Goal: Communication & Community: Answer question/provide support

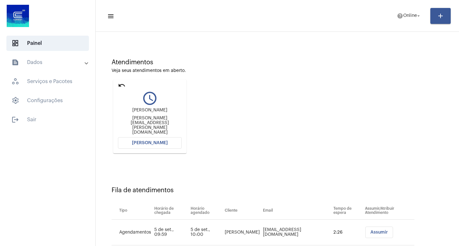
scroll to position [48, 0]
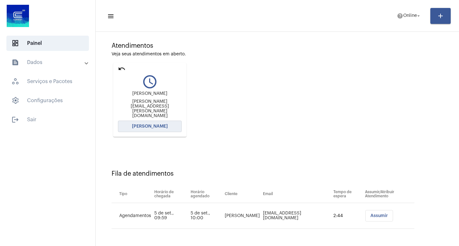
click at [146, 123] on button "[PERSON_NAME]" at bounding box center [150, 126] width 64 height 11
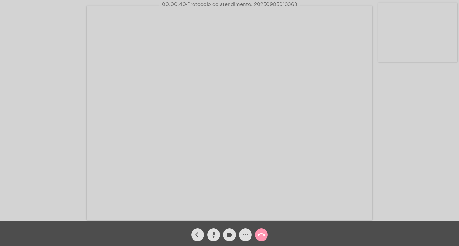
click at [215, 232] on mat-icon "mic" at bounding box center [214, 235] width 8 height 8
click at [213, 234] on mat-icon "mic_off" at bounding box center [214, 235] width 8 height 8
click at [213, 234] on mat-icon "mic" at bounding box center [214, 235] width 8 height 8
click at [214, 233] on mat-icon "mic_off" at bounding box center [214, 235] width 8 height 8
click at [236, 246] on html "00:01:55 • Protocolo do atendimento: 20250905013363 Acessando Câmera e Microfon…" at bounding box center [229, 123] width 459 height 246
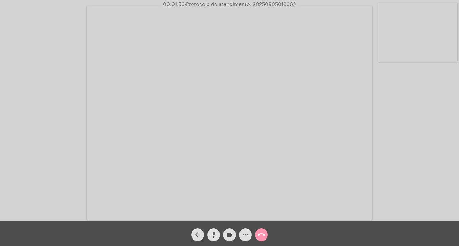
click at [215, 234] on mat-icon "mic" at bounding box center [214, 235] width 8 height 8
click at [215, 234] on mat-icon "mic_off" at bounding box center [214, 235] width 8 height 8
click at [211, 236] on mat-icon "mic" at bounding box center [214, 235] width 8 height 8
click at [211, 236] on mat-icon "mic_off" at bounding box center [214, 235] width 8 height 8
click at [264, 232] on mat-icon "call_end" at bounding box center [261, 235] width 8 height 8
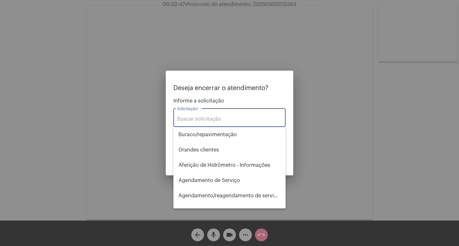
click at [240, 120] on input "Solicitação *" at bounding box center [229, 119] width 104 height 6
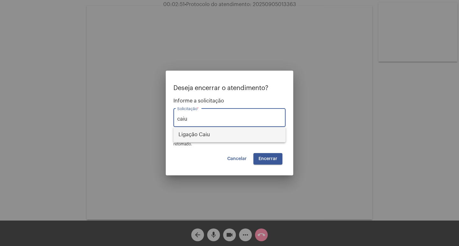
click at [241, 130] on span "Ligação Caiu" at bounding box center [229, 134] width 102 height 15
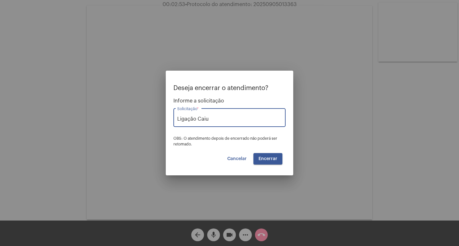
click at [245, 117] on input "Ligação Caiu" at bounding box center [229, 119] width 104 height 6
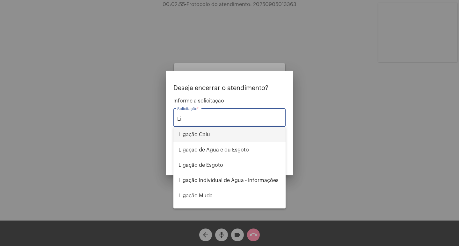
type input "L"
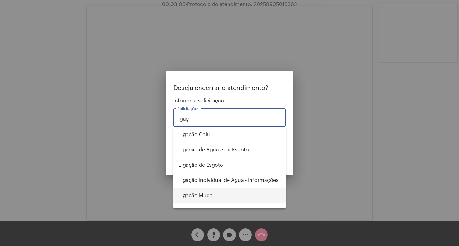
click at [224, 193] on span "Ligação Muda" at bounding box center [229, 195] width 102 height 15
type input "Ligação Muda"
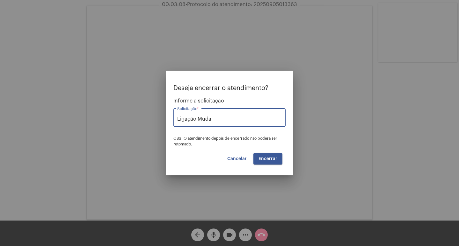
click at [270, 162] on button "Encerrar" at bounding box center [267, 158] width 29 height 11
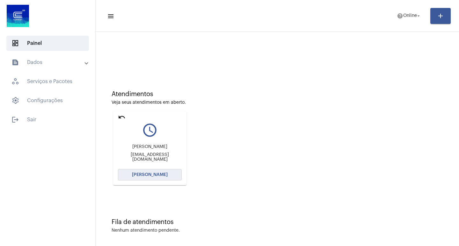
click at [170, 174] on button "[PERSON_NAME]" at bounding box center [150, 174] width 64 height 11
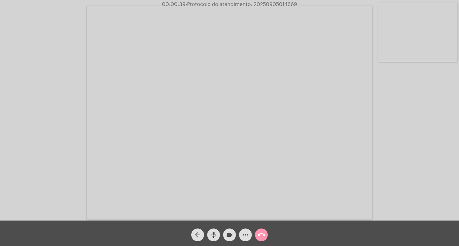
click at [209, 234] on button "mic" at bounding box center [213, 235] width 13 height 13
click at [234, 231] on button "videocam" at bounding box center [229, 235] width 13 height 13
click at [227, 234] on mat-icon "videocam_off" at bounding box center [229, 235] width 8 height 8
click at [214, 234] on mat-icon "mic_off" at bounding box center [214, 235] width 8 height 8
click at [214, 234] on mat-icon "mic" at bounding box center [214, 235] width 8 height 8
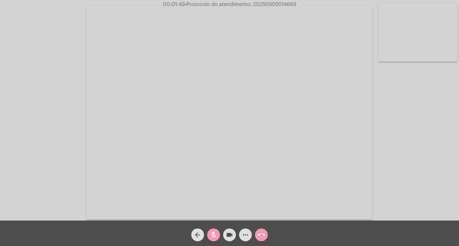
click at [235, 232] on button "videocam" at bounding box center [229, 235] width 13 height 13
click at [228, 233] on mat-icon "videocam_off" at bounding box center [229, 235] width 8 height 8
click at [208, 235] on button "mic_off" at bounding box center [213, 235] width 13 height 13
click at [214, 235] on mat-icon "mic" at bounding box center [214, 235] width 8 height 8
click at [214, 235] on mat-icon "mic_off" at bounding box center [214, 235] width 8 height 8
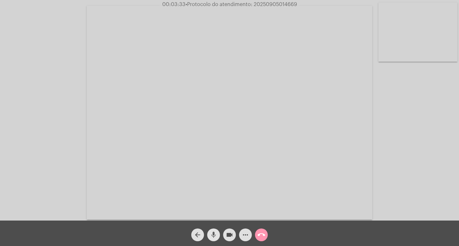
click at [214, 235] on mat-icon "mic" at bounding box center [214, 235] width 8 height 8
click at [207, 233] on button "mic_off" at bounding box center [213, 235] width 13 height 13
click at [211, 234] on mat-icon "mic" at bounding box center [214, 235] width 8 height 8
click at [227, 231] on span "videocam" at bounding box center [229, 235] width 8 height 13
click at [230, 236] on mat-icon "videocam_off" at bounding box center [229, 235] width 8 height 8
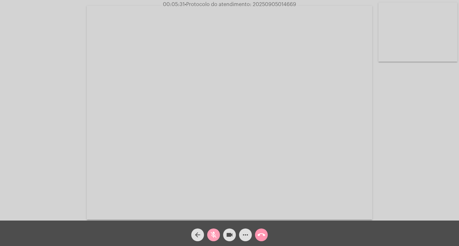
click at [213, 231] on mat-icon "mic_off" at bounding box center [214, 235] width 8 height 8
click at [213, 242] on div "arrow_back mic videocam more_horiz call_end" at bounding box center [229, 233] width 459 height 25
click at [288, 3] on span "• Protocolo do atendimento: 20250905014669" at bounding box center [239, 4] width 111 height 5
copy span "20250905014669"
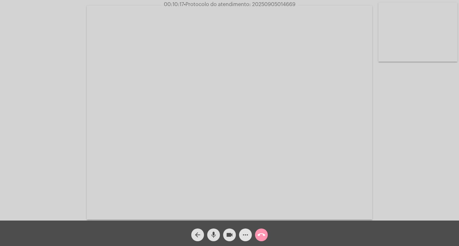
click at [243, 233] on mat-icon "more_horiz" at bounding box center [245, 235] width 8 height 8
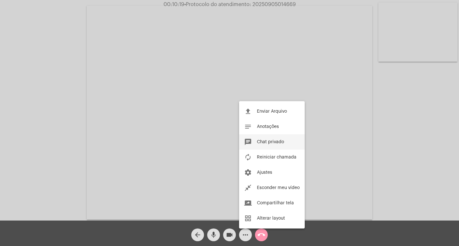
click at [249, 142] on mat-icon "chat" at bounding box center [248, 142] width 8 height 8
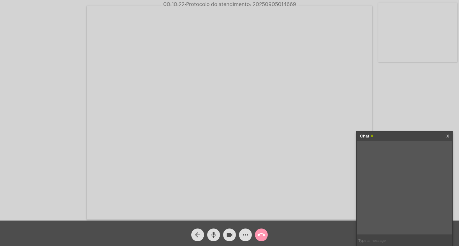
paste input "20250905014669"
type input "20250905014669"
click at [265, 235] on button "call_end" at bounding box center [261, 235] width 13 height 13
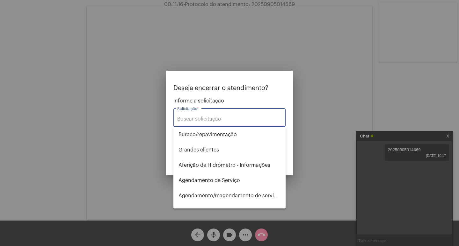
click at [214, 113] on div "Solicitação *" at bounding box center [229, 117] width 104 height 20
type input "s"
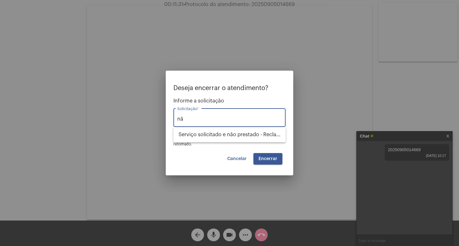
type input "n"
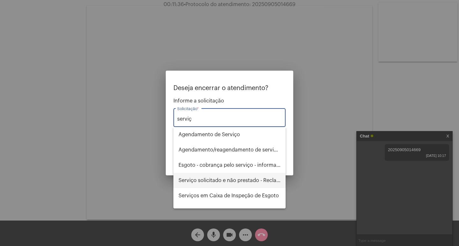
click at [227, 179] on span "Serviço solicitado e não prestado - Reclamação" at bounding box center [229, 180] width 102 height 15
type input "Serviço solicitado e não prestado - Reclamação"
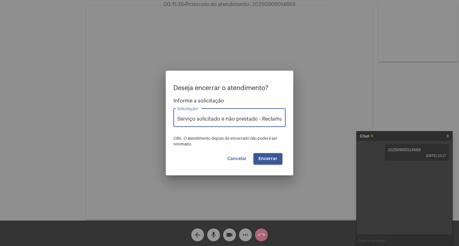
scroll to position [0, 9]
click at [261, 164] on button "Encerrar" at bounding box center [267, 158] width 29 height 11
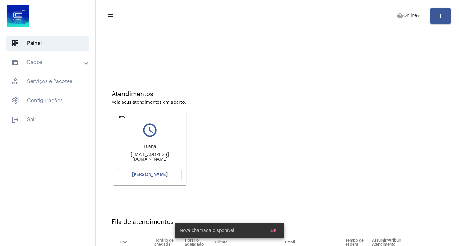
click at [118, 119] on mat-icon "undo" at bounding box center [122, 117] width 8 height 8
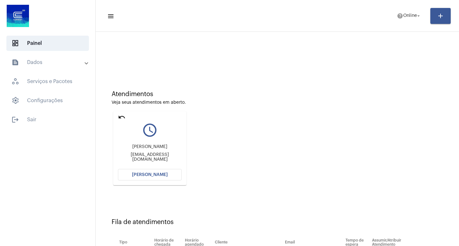
click at [146, 181] on mat-card "undo query_builder [PERSON_NAME] [EMAIL_ADDRESS][DOMAIN_NAME] [PERSON_NAME]" at bounding box center [149, 148] width 73 height 74
click at [146, 180] on button "[PERSON_NAME]" at bounding box center [150, 174] width 64 height 11
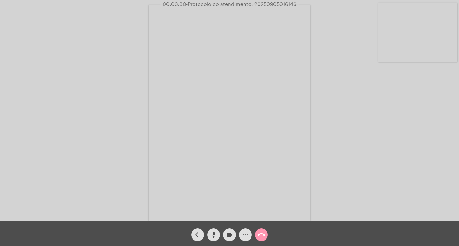
click at [233, 230] on span "videocam" at bounding box center [229, 235] width 8 height 13
click at [204, 234] on div "arrow_back" at bounding box center [197, 233] width 16 height 16
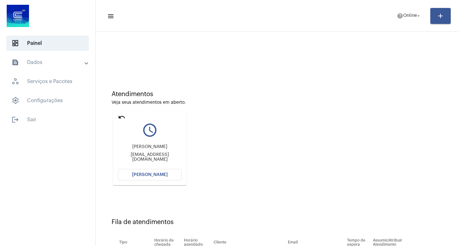
click at [158, 176] on span "[PERSON_NAME]" at bounding box center [150, 175] width 36 height 4
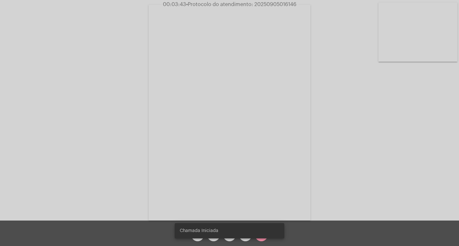
click at [230, 236] on snack-bar-container "Chamada Iniciada" at bounding box center [230, 230] width 110 height 15
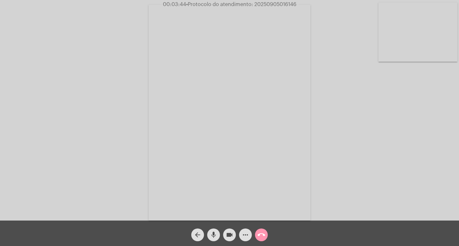
click at [230, 236] on mat-icon "videocam" at bounding box center [229, 235] width 8 height 8
click at [212, 233] on mat-icon "mic" at bounding box center [214, 235] width 8 height 8
click at [230, 235] on mat-icon "videocam_off" at bounding box center [229, 235] width 8 height 8
click at [215, 230] on span "mic_off" at bounding box center [214, 235] width 8 height 13
click at [274, 3] on span "• Protocolo do atendimento: 20250905016146" at bounding box center [240, 4] width 110 height 5
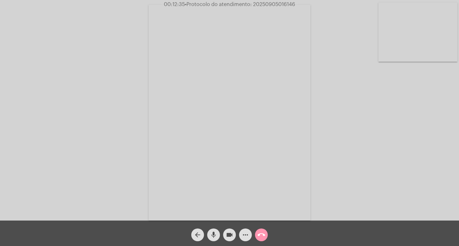
click at [274, 3] on span "• Protocolo do atendimento: 20250905016146" at bounding box center [240, 4] width 110 height 5
copy span "20250905016146"
click at [242, 230] on span "more_horiz" at bounding box center [245, 235] width 8 height 13
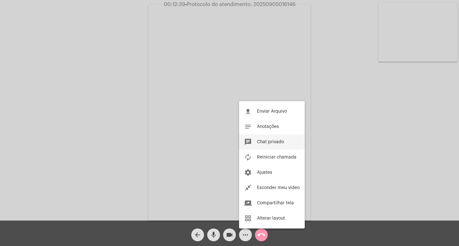
click at [251, 142] on mat-icon "chat" at bounding box center [248, 142] width 8 height 8
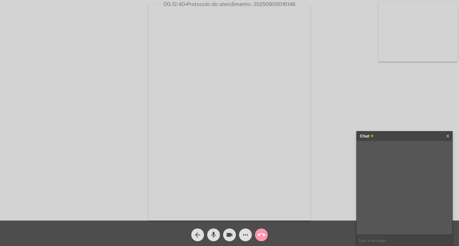
click at [356, 240] on div "Chat X" at bounding box center [404, 188] width 96 height 115
click at [365, 240] on input "text" at bounding box center [404, 240] width 96 height 11
paste input "20250905016146"
type input "20250905016146"
click at [371, 119] on div "Acessando Câmera e Microfone..." at bounding box center [229, 112] width 457 height 221
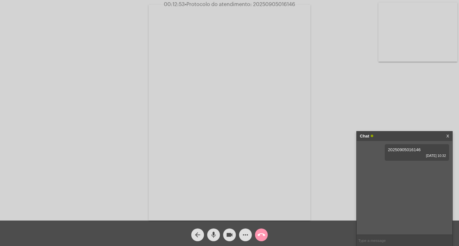
click at [446, 135] on link "X" at bounding box center [447, 137] width 3 height 10
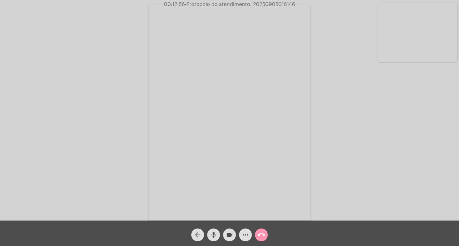
drag, startPoint x: 232, startPoint y: 235, endPoint x: 225, endPoint y: 233, distance: 6.3
click at [231, 235] on mat-icon "videocam" at bounding box center [229, 235] width 8 height 8
click at [215, 233] on mat-icon "mic" at bounding box center [214, 235] width 8 height 8
click at [260, 235] on mat-icon "call_end" at bounding box center [261, 235] width 8 height 8
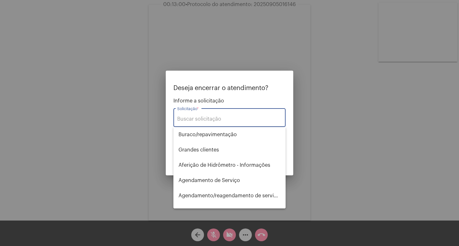
click at [204, 117] on input "Solicitação *" at bounding box center [229, 119] width 104 height 6
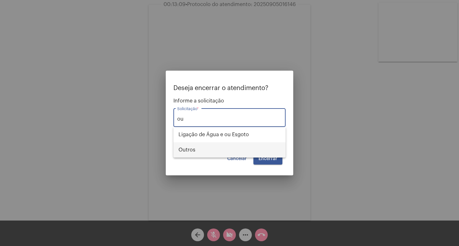
click at [223, 143] on span "Outros" at bounding box center [229, 149] width 102 height 15
type input "Outros"
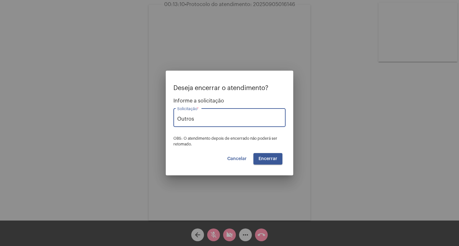
click at [261, 159] on span "Encerrar" at bounding box center [267, 159] width 19 height 4
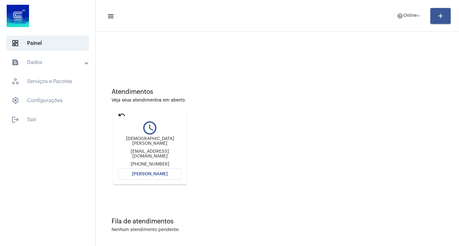
scroll to position [3, 0]
click at [120, 113] on mat-icon "undo" at bounding box center [122, 115] width 8 height 8
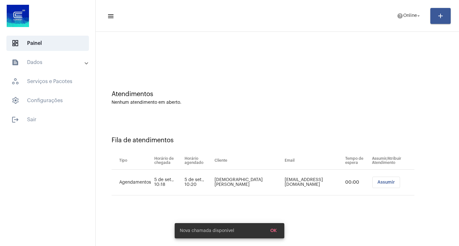
scroll to position [0, 0]
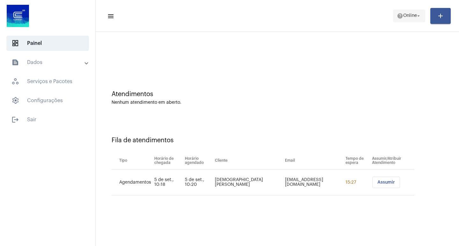
click at [414, 18] on span "Online" at bounding box center [410, 16] width 14 height 4
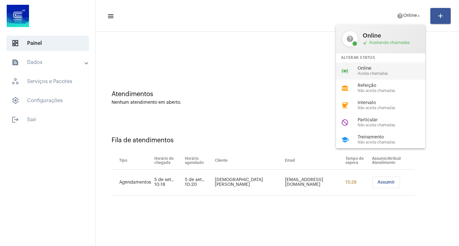
click at [403, 67] on span "Online" at bounding box center [393, 68] width 73 height 5
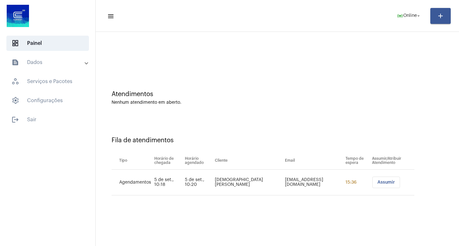
click at [379, 186] on button "Assumir" at bounding box center [386, 182] width 28 height 11
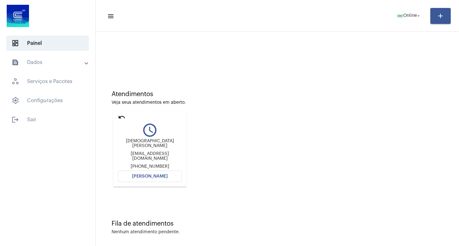
click at [123, 117] on mat-icon "undo" at bounding box center [122, 117] width 8 height 8
click at [134, 171] on button "[PERSON_NAME]" at bounding box center [150, 176] width 64 height 11
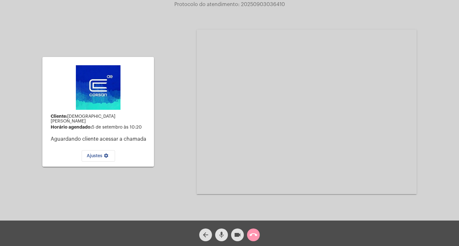
drag, startPoint x: 225, startPoint y: 229, endPoint x: 222, endPoint y: 228, distance: 3.2
click at [223, 229] on span "mic" at bounding box center [221, 235] width 8 height 13
click at [220, 235] on mat-icon "mic_off" at bounding box center [221, 235] width 8 height 8
click at [220, 235] on mat-icon "mic" at bounding box center [221, 235] width 8 height 8
click at [222, 231] on mat-icon "mic_off" at bounding box center [221, 235] width 8 height 8
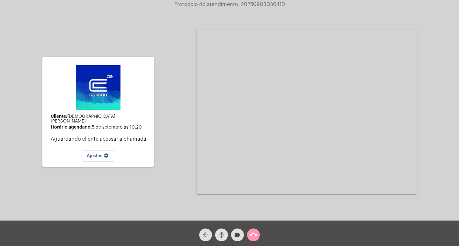
click at [224, 238] on mat-icon "mic" at bounding box center [221, 235] width 8 height 8
click at [220, 236] on mat-icon "mic_off" at bounding box center [221, 235] width 8 height 8
click at [222, 237] on mat-icon "mic" at bounding box center [221, 235] width 8 height 8
click at [238, 234] on mat-icon "videocam" at bounding box center [237, 235] width 8 height 8
click at [258, 231] on button "call_end" at bounding box center [253, 235] width 13 height 13
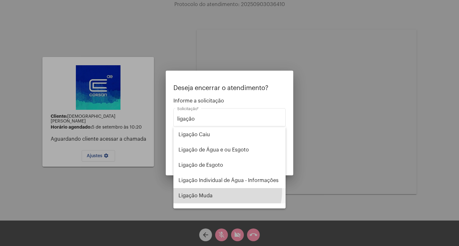
click at [216, 191] on span "Ligação Muda" at bounding box center [229, 195] width 102 height 15
type input "Ligação Muda"
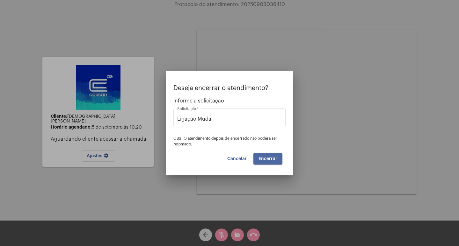
click at [267, 160] on span "Encerrar" at bounding box center [267, 159] width 19 height 4
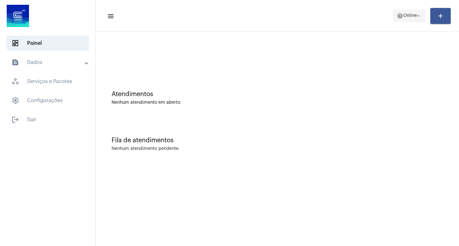
click at [414, 15] on span "Online" at bounding box center [410, 16] width 14 height 4
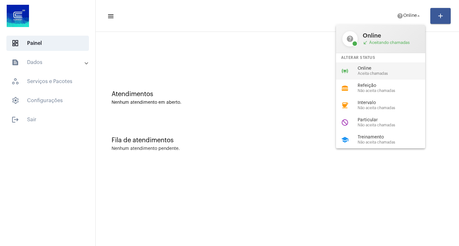
click at [396, 70] on span "Online" at bounding box center [393, 68] width 73 height 5
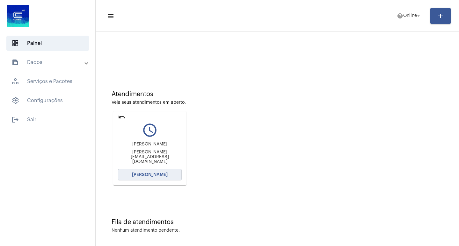
click at [164, 177] on button "[PERSON_NAME]" at bounding box center [150, 174] width 64 height 11
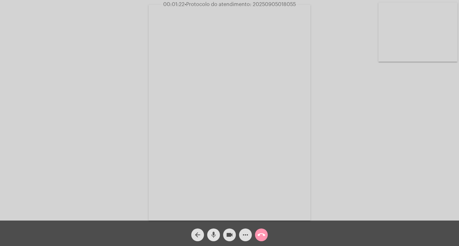
click at [211, 239] on mat-icon "mic" at bounding box center [214, 235] width 8 height 8
click at [232, 235] on mat-icon "videocam" at bounding box center [229, 235] width 8 height 8
click at [214, 239] on mat-icon "mic_off" at bounding box center [214, 235] width 8 height 8
click at [216, 232] on mat-icon "mic" at bounding box center [214, 235] width 8 height 8
click at [210, 232] on mat-icon "mic_off" at bounding box center [214, 235] width 8 height 8
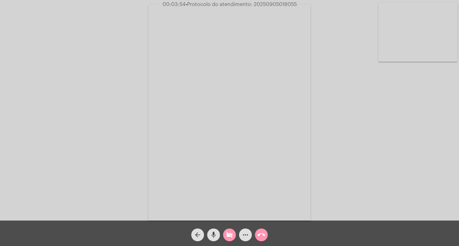
click at [223, 237] on div "videocam_off" at bounding box center [229, 233] width 16 height 16
click at [215, 237] on mat-icon "mic" at bounding box center [214, 235] width 8 height 8
click at [214, 237] on mat-icon "mic_off" at bounding box center [214, 235] width 8 height 8
click at [214, 237] on mat-icon "mic" at bounding box center [214, 235] width 8 height 8
click at [216, 235] on mat-icon "mic_off" at bounding box center [214, 235] width 8 height 8
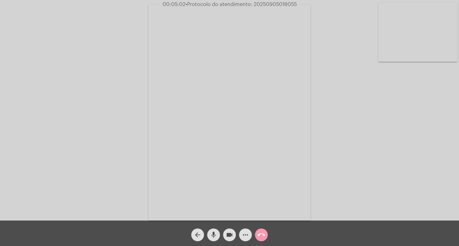
click at [215, 235] on mat-icon "mic" at bounding box center [214, 235] width 8 height 8
click at [229, 239] on mat-icon "videocam" at bounding box center [229, 235] width 8 height 8
click at [207, 235] on button "mic_off" at bounding box center [213, 235] width 13 height 13
click at [232, 236] on mat-icon "videocam_off" at bounding box center [229, 235] width 8 height 8
click at [231, 232] on mat-icon "videocam" at bounding box center [229, 235] width 8 height 8
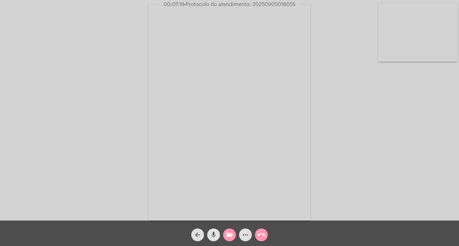
click at [214, 232] on mat-icon "mic" at bounding box center [214, 235] width 8 height 8
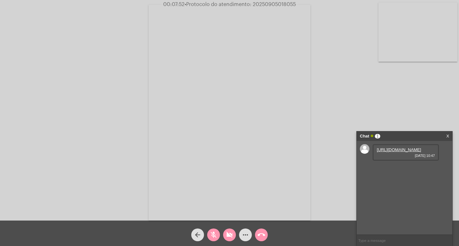
click at [403, 152] on link "https://neft-transfer-bucket.s3.amazonaws.com/temp-142e3249-79b9-a77d-9505-4d0e…" at bounding box center [398, 149] width 44 height 5
click at [211, 236] on mat-icon "mic_off" at bounding box center [214, 235] width 8 height 8
click at [228, 238] on mat-icon "videocam_off" at bounding box center [229, 235] width 8 height 8
click at [230, 235] on mat-icon "videocam" at bounding box center [229, 235] width 8 height 8
click at [213, 237] on mat-icon "mic" at bounding box center [214, 235] width 8 height 8
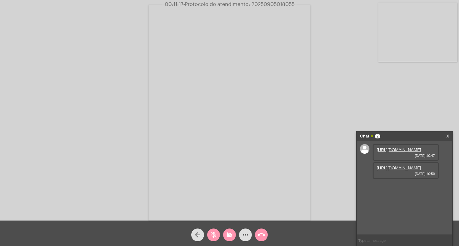
click at [433, 179] on div "https://neft-transfer-bucket.s3.amazonaws.com/temp-36be6441-7255-23da-50c9-0ff7…" at bounding box center [405, 170] width 66 height 17
click at [424, 179] on div "https://neft-transfer-bucket.s3.amazonaws.com/temp-36be6441-7255-23da-50c9-0ff7…" at bounding box center [405, 170] width 66 height 17
click at [408, 170] on link "https://neft-transfer-bucket.s3.amazonaws.com/temp-36be6441-7255-23da-50c9-0ff7…" at bounding box center [398, 168] width 44 height 5
click at [421, 184] on link "https://neft-transfer-bucket.s3.amazonaws.com/temp-b471492d-7205-b538-21b5-502f…" at bounding box center [398, 186] width 44 height 5
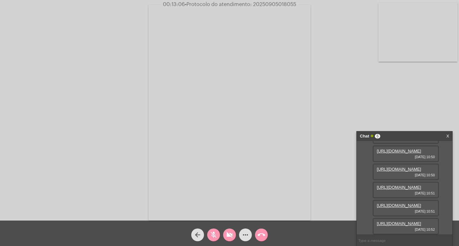
scroll to position [70, 0]
click at [217, 232] on mat-icon "mic_off" at bounding box center [214, 235] width 8 height 8
click at [222, 232] on div "videocam_off" at bounding box center [229, 233] width 16 height 16
click at [226, 234] on mat-icon "videocam" at bounding box center [229, 235] width 8 height 8
click at [229, 236] on button "videocam_off" at bounding box center [229, 235] width 13 height 13
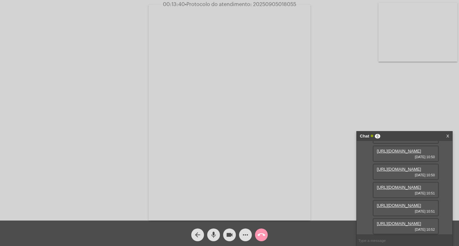
click at [229, 236] on mat-icon "videocam" at bounding box center [229, 235] width 8 height 8
click at [216, 235] on mat-icon "mic" at bounding box center [214, 235] width 8 height 8
click at [396, 208] on link "https://neft-transfer-bucket.s3.amazonaws.com/temp-6df8acdb-5fa6-6621-c438-a9e7…" at bounding box center [398, 205] width 44 height 5
click at [403, 221] on link "https://neft-transfer-bucket.s3.amazonaws.com/temp-a5c74302-c769-66b8-46c8-7e70…" at bounding box center [398, 223] width 44 height 5
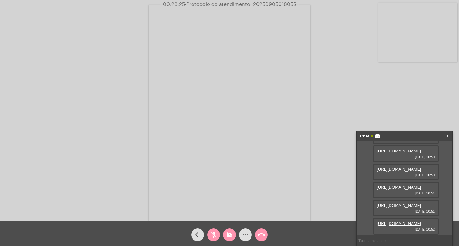
click at [231, 237] on mat-icon "videocam_off" at bounding box center [229, 235] width 8 height 8
click at [213, 235] on mat-icon "mic_off" at bounding box center [214, 235] width 8 height 8
click at [398, 190] on link "https://neft-transfer-bucket.s3.amazonaws.com/temp-450d111b-c264-32de-4a48-21b1…" at bounding box center [398, 187] width 44 height 5
click at [392, 153] on link "https://neft-transfer-bucket.s3.amazonaws.com/temp-36be6441-7255-23da-50c9-0ff7…" at bounding box center [398, 151] width 44 height 5
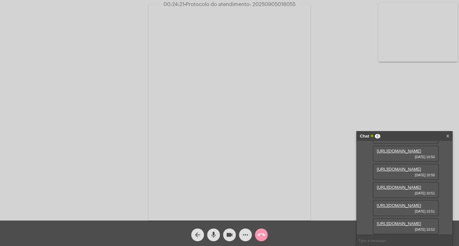
scroll to position [103, 0]
click at [401, 203] on link "https://neft-transfer-bucket.s3.amazonaws.com/temp-6df8acdb-5fa6-6621-c438-a9e7…" at bounding box center [398, 205] width 44 height 5
click at [396, 221] on link "https://neft-transfer-bucket.s3.amazonaws.com/temp-a5c74302-c769-66b8-46c8-7e70…" at bounding box center [398, 223] width 44 height 5
click at [412, 172] on link "https://neft-transfer-bucket.s3.amazonaws.com/temp-b471492d-7205-b538-21b5-502f…" at bounding box center [398, 169] width 44 height 5
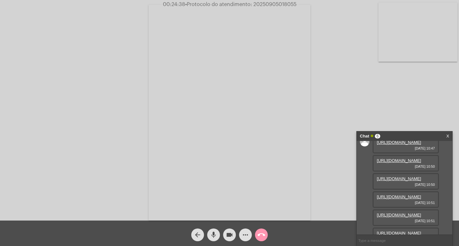
scroll to position [0, 0]
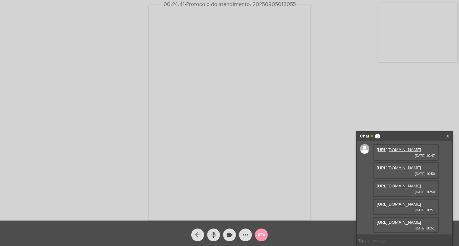
click at [390, 152] on link "https://neft-transfer-bucket.s3.amazonaws.com/temp-142e3249-79b9-a77d-9505-4d0e…" at bounding box center [398, 149] width 44 height 5
click at [400, 151] on link "https://neft-transfer-bucket.s3.amazonaws.com/temp-36be6441-7255-23da-50c9-0ff7…" at bounding box center [398, 151] width 44 height 5
click at [411, 172] on link "https://neft-transfer-bucket.s3.amazonaws.com/temp-b471492d-7205-b538-21b5-502f…" at bounding box center [398, 169] width 44 height 5
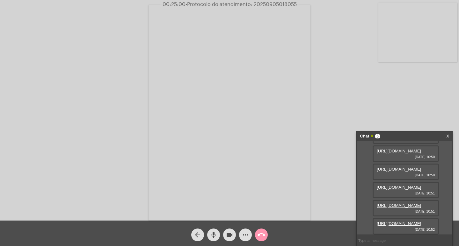
click at [399, 185] on link "https://neft-transfer-bucket.s3.amazonaws.com/temp-450d111b-c264-32de-4a48-21b1…" at bounding box center [398, 187] width 44 height 5
click at [209, 236] on button "mic" at bounding box center [213, 235] width 13 height 13
click at [230, 234] on mat-icon "videocam" at bounding box center [229, 235] width 8 height 8
click at [234, 234] on button "videocam_off" at bounding box center [229, 235] width 13 height 13
click at [216, 234] on mat-icon "mic_off" at bounding box center [214, 235] width 8 height 8
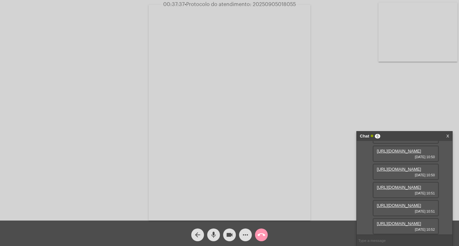
scroll to position [0, 0]
click at [214, 237] on mat-icon "mic" at bounding box center [214, 235] width 8 height 8
click at [229, 230] on span "videocam" at bounding box center [229, 235] width 8 height 13
click at [210, 237] on mat-icon "mic_off" at bounding box center [214, 235] width 8 height 8
click at [229, 231] on mat-icon "videocam_off" at bounding box center [229, 235] width 8 height 8
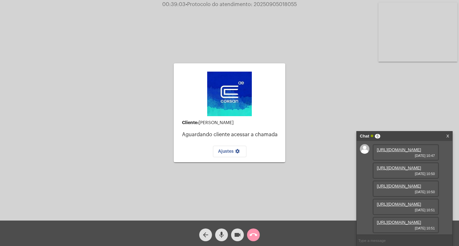
click at [255, 238] on mat-icon "call_end" at bounding box center [253, 235] width 8 height 8
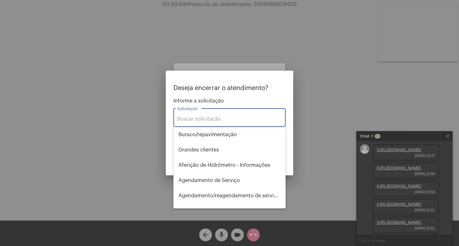
click at [230, 118] on input "Solicitação *" at bounding box center [229, 119] width 104 height 6
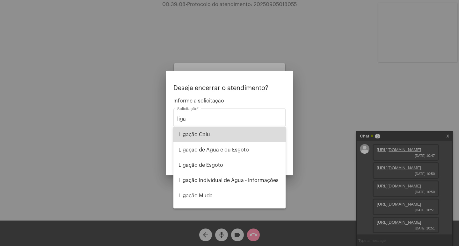
click at [241, 128] on span "Ligação Caiu" at bounding box center [229, 134] width 102 height 15
type input "Ligação Caiu"
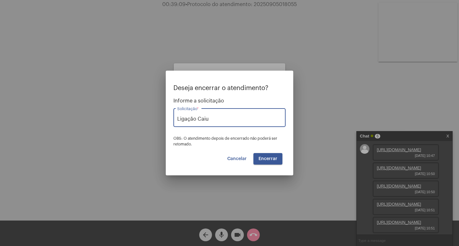
click at [267, 154] on button "Encerrar" at bounding box center [267, 158] width 29 height 11
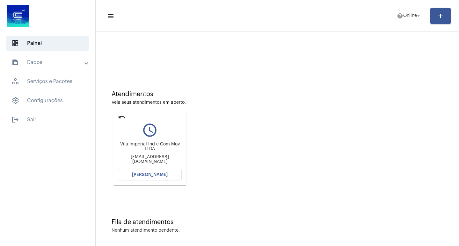
click at [117, 119] on mat-card "undo query_builder Vila Imperial Ind e Com Mov LTDA vilaimperial@vilaimperial.c…" at bounding box center [149, 148] width 73 height 74
click at [122, 117] on mat-icon "undo" at bounding box center [122, 117] width 8 height 8
click at [120, 117] on mat-icon "undo" at bounding box center [122, 117] width 8 height 8
click at [121, 117] on mat-icon "undo" at bounding box center [122, 117] width 8 height 8
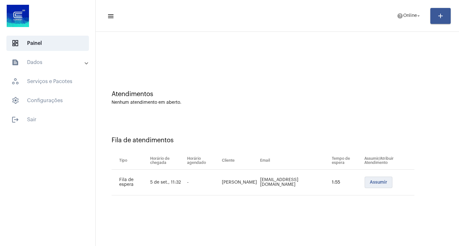
click at [370, 187] on button "Assumir" at bounding box center [378, 182] width 28 height 11
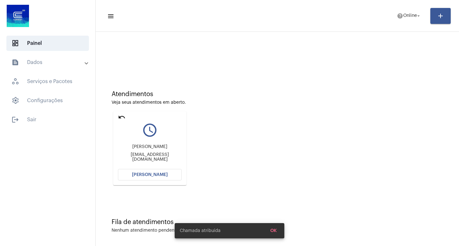
click at [160, 175] on span "[PERSON_NAME]" at bounding box center [150, 175] width 36 height 4
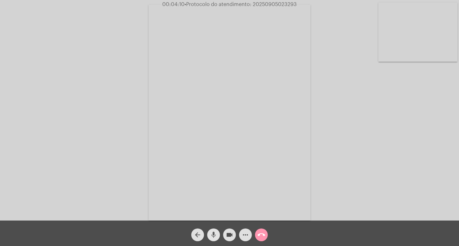
click at [211, 230] on span "mic" at bounding box center [214, 235] width 8 height 13
click at [233, 234] on mat-icon "videocam" at bounding box center [229, 235] width 8 height 8
click at [210, 236] on mat-icon "mic_off" at bounding box center [214, 235] width 8 height 8
click at [231, 236] on mat-icon "videocam_off" at bounding box center [229, 235] width 8 height 8
click at [266, 3] on span "• Protocolo do atendimento: 20250905023293" at bounding box center [239, 4] width 112 height 5
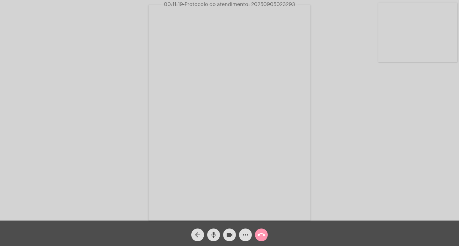
click at [266, 3] on span "• Protocolo do atendimento: 20250905023293" at bounding box center [239, 4] width 112 height 5
copy span "20250905023293"
click at [241, 232] on button "more_horiz" at bounding box center [245, 235] width 13 height 13
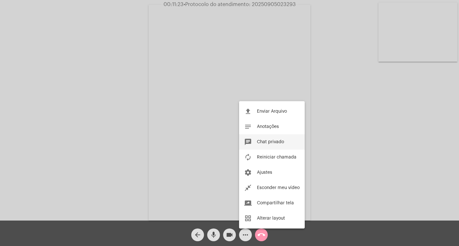
click at [274, 146] on button "chat Chat privado" at bounding box center [272, 141] width 66 height 15
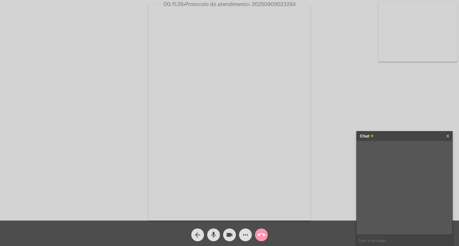
paste input "20250905023293"
type input "20250905023293"
click at [263, 236] on mat-icon "call_end" at bounding box center [261, 235] width 8 height 8
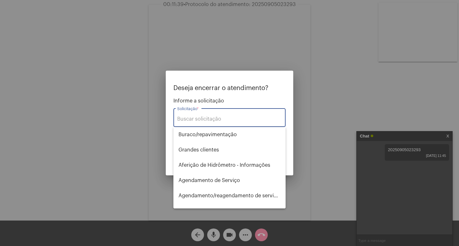
click at [226, 120] on input "Solicitação *" at bounding box center [229, 119] width 104 height 6
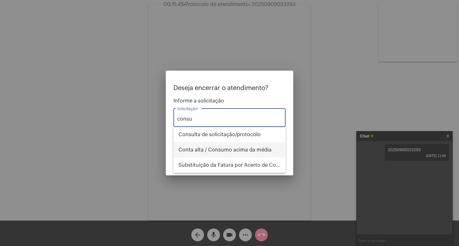
click at [229, 151] on span "Conta alta / Consumo acima da média" at bounding box center [229, 149] width 102 height 15
type input "Conta alta / Consumo acima da média"
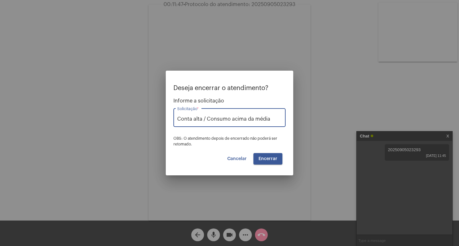
click at [274, 154] on button "Encerrar" at bounding box center [267, 158] width 29 height 11
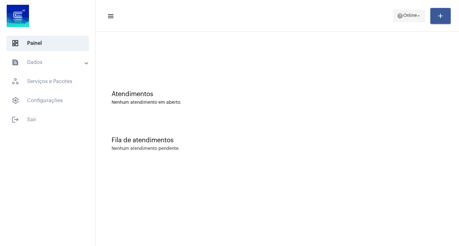
click at [406, 21] on span "help Online arrow_drop_down" at bounding box center [408, 15] width 25 height 11
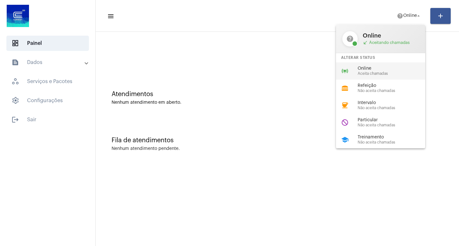
click at [380, 69] on span "Online" at bounding box center [393, 68] width 73 height 5
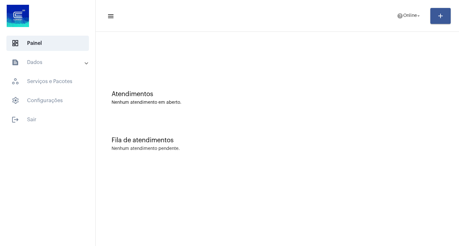
click at [55, 67] on mat-expansion-panel-header "text_snippet_outlined Dados" at bounding box center [49, 62] width 91 height 15
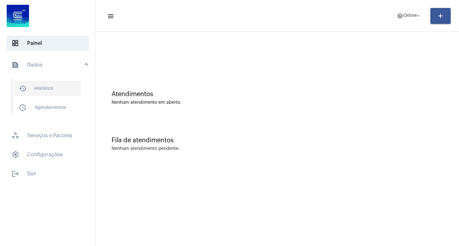
click at [47, 96] on span "history_outlined Histórico" at bounding box center [47, 88] width 67 height 15
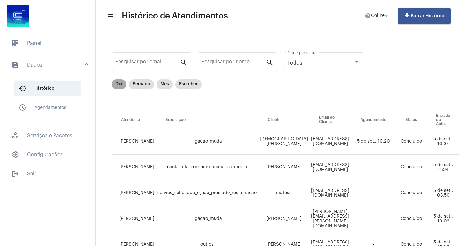
click at [119, 80] on mat-chip "Dia" at bounding box center [118, 84] width 15 height 10
click at [52, 47] on span "dashboard Painel" at bounding box center [47, 43] width 82 height 15
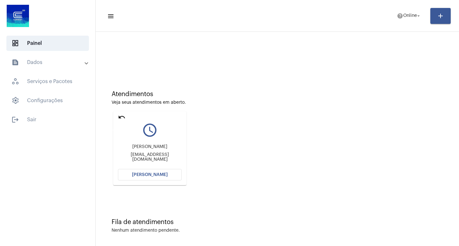
click at [120, 117] on mat-icon "undo" at bounding box center [122, 117] width 8 height 8
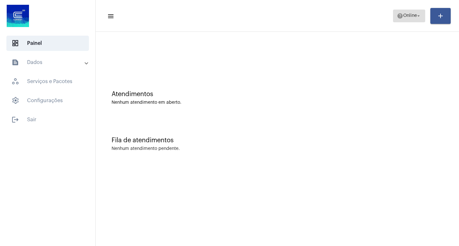
click at [403, 15] on span "Online" at bounding box center [410, 16] width 14 height 4
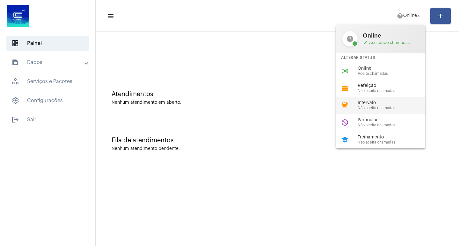
click at [364, 99] on div "coffee Intervalo Não aceita chamadas" at bounding box center [385, 105] width 99 height 17
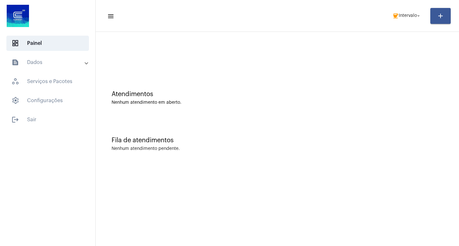
click at [406, 6] on mat-toolbar-row "menu coffee Intervalo arrow_drop_down add" at bounding box center [277, 16] width 363 height 20
click at [407, 15] on span "Intervalo" at bounding box center [407, 16] width 18 height 4
click at [407, 15] on body "dashboard Painel text_snippet_outlined Dados history_outlined Histórico schedul…" at bounding box center [229, 123] width 459 height 246
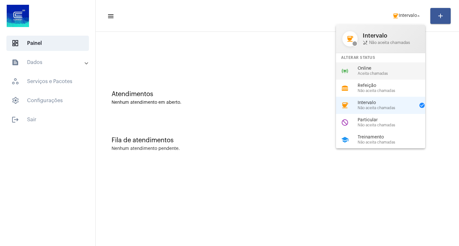
click at [396, 78] on div "online_prediction Online Aceita chamadas" at bounding box center [385, 70] width 99 height 17
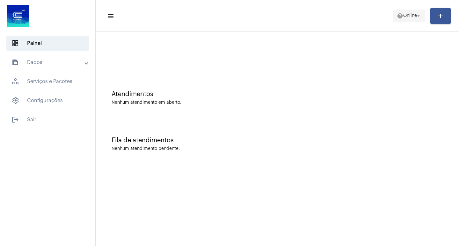
click at [413, 12] on span "help Online arrow_drop_down" at bounding box center [408, 15] width 25 height 11
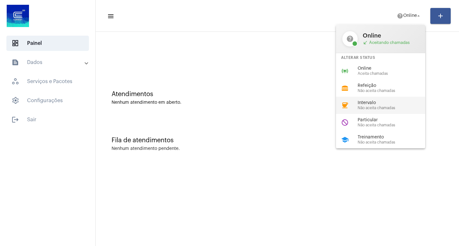
click at [371, 103] on span "Intervalo" at bounding box center [393, 103] width 73 height 5
